Goal: Task Accomplishment & Management: Manage account settings

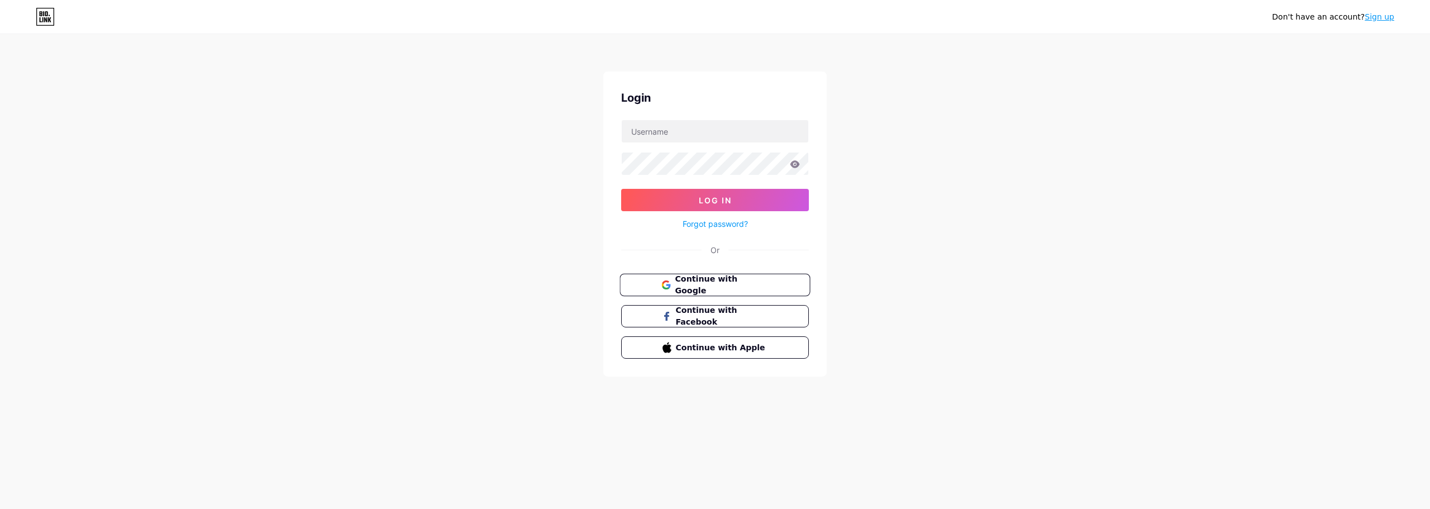
click at [718, 289] on span "Continue with Google" at bounding box center [721, 285] width 93 height 24
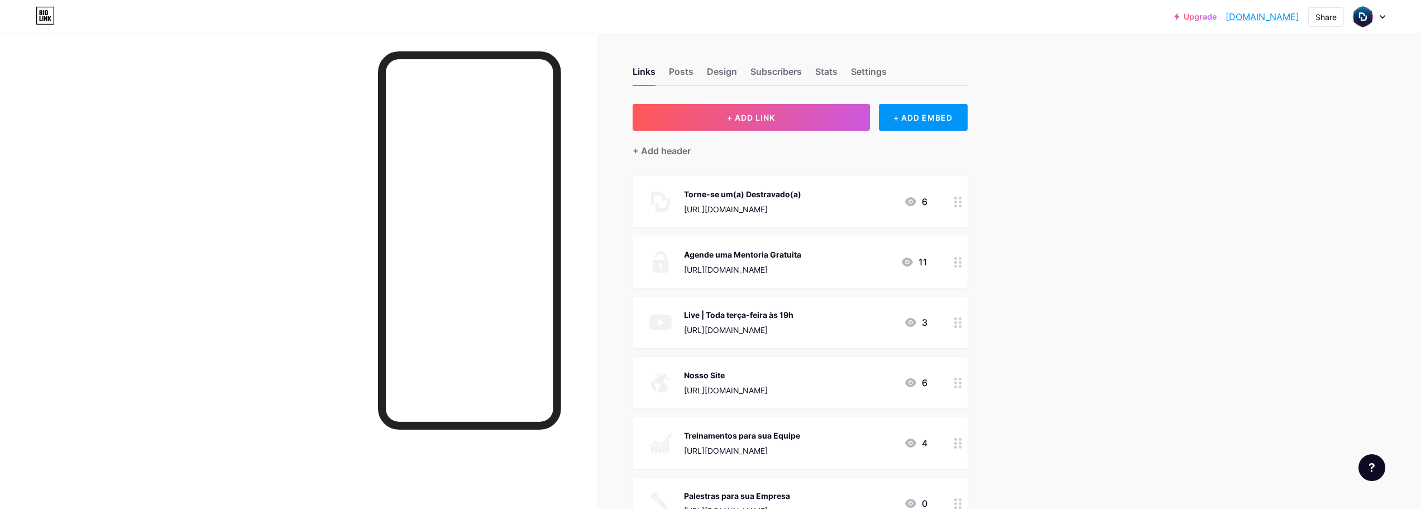
click at [338, 198] on div at bounding box center [298, 288] width 597 height 509
click at [1265, 122] on div "Upgrade destrave.bio.li... destrave.bio.link Share Switch accounts Destrave bio…" at bounding box center [710, 517] width 1421 height 1034
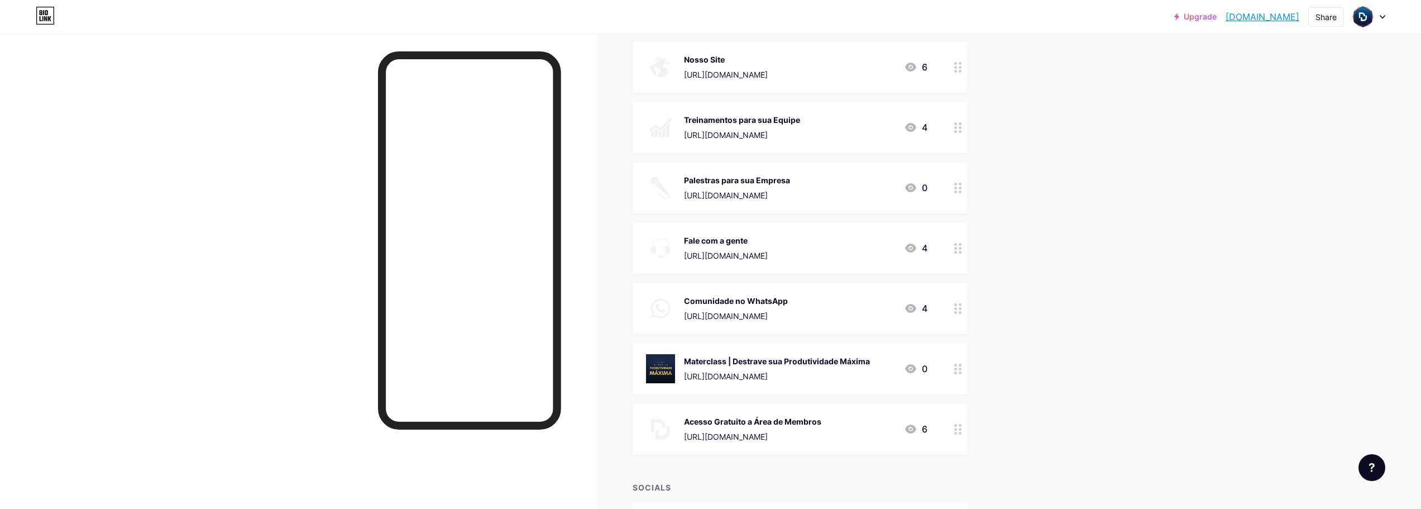
scroll to position [335, 0]
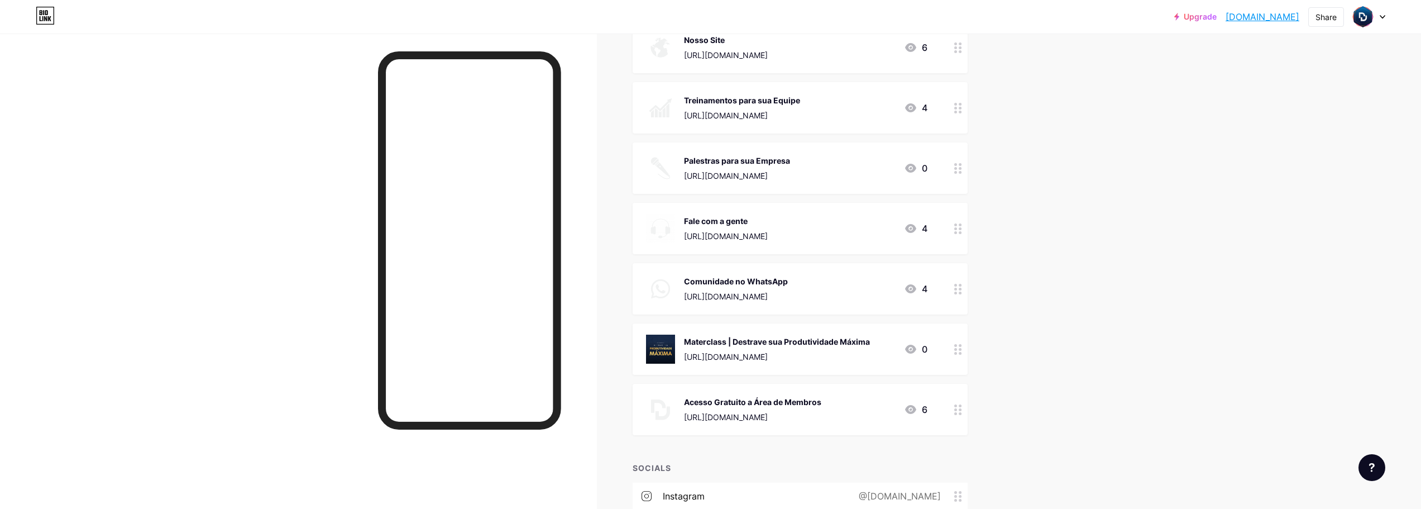
click at [959, 355] on div at bounding box center [958, 348] width 19 height 51
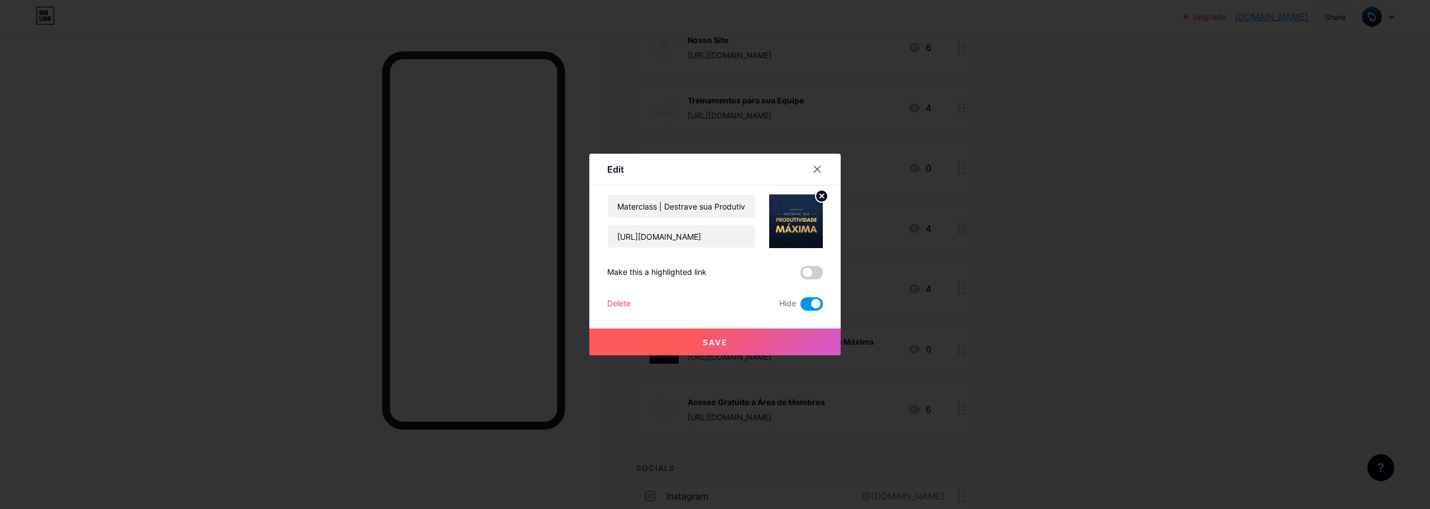
click at [812, 273] on span at bounding box center [811, 272] width 22 height 13
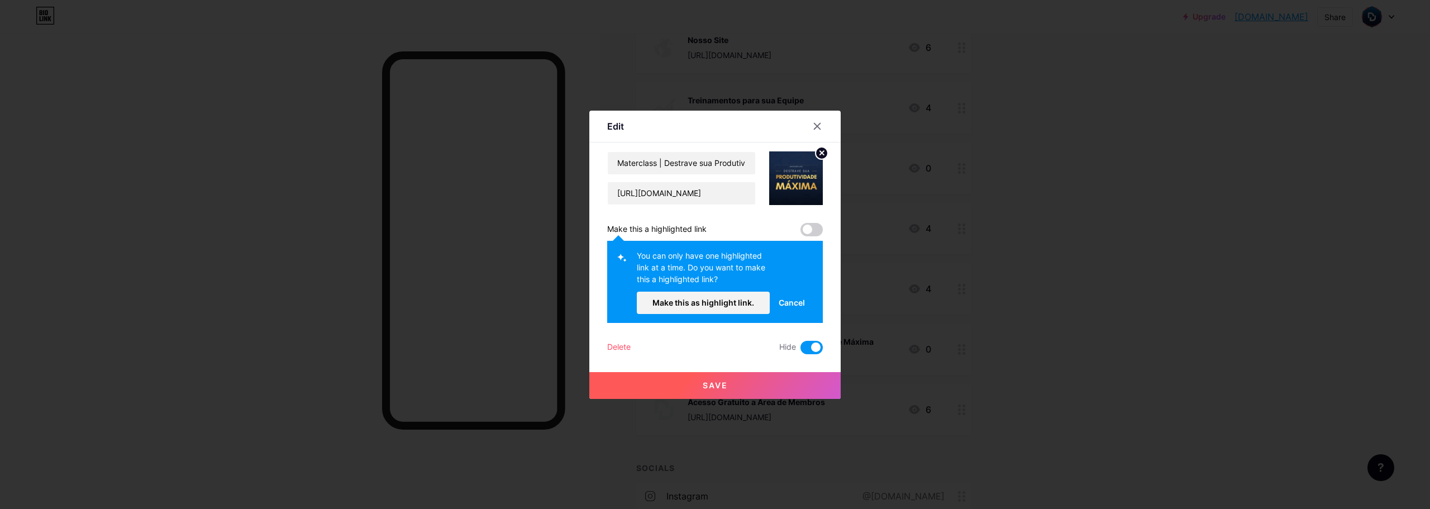
click at [780, 217] on div "Materclass | Destrave sua Produtividade Máxima https://cursos.destrave.site/?pa…" at bounding box center [715, 252] width 216 height 203
click at [794, 297] on span "Cancel" at bounding box center [791, 303] width 26 height 12
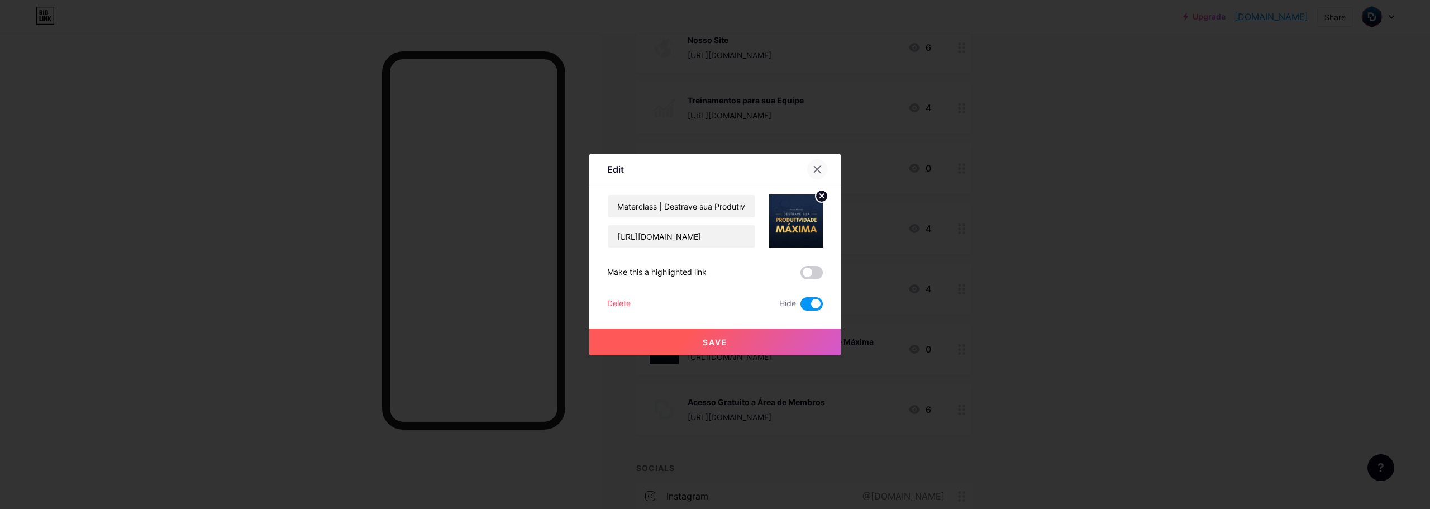
click at [816, 169] on icon at bounding box center [817, 169] width 9 height 9
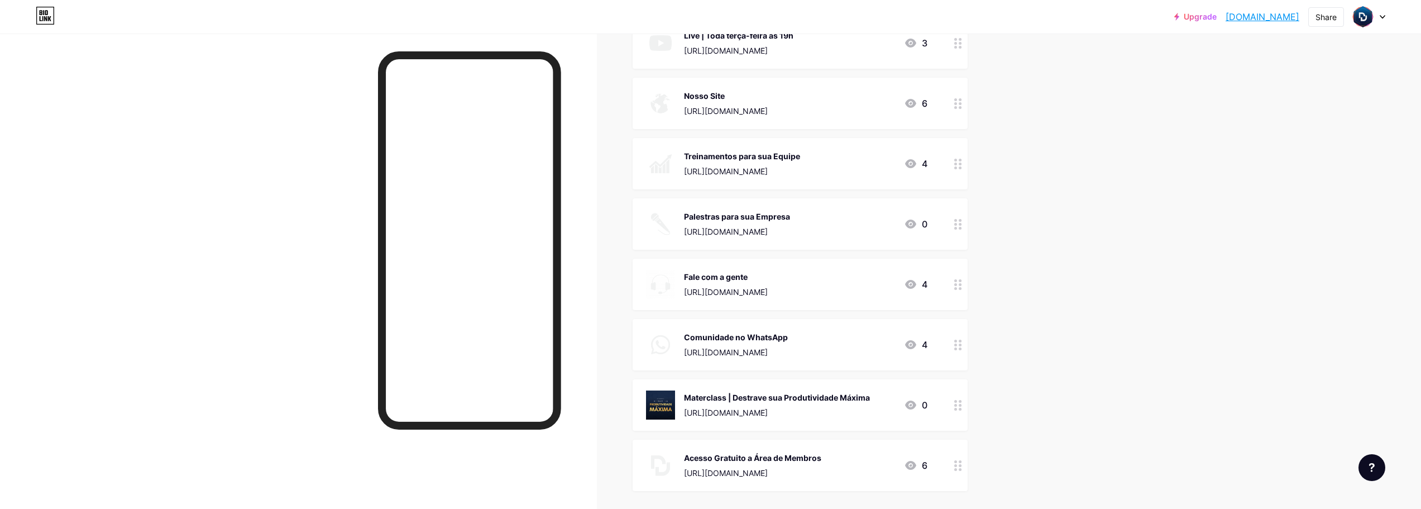
scroll to position [0, 0]
